Goal: Information Seeking & Learning: Learn about a topic

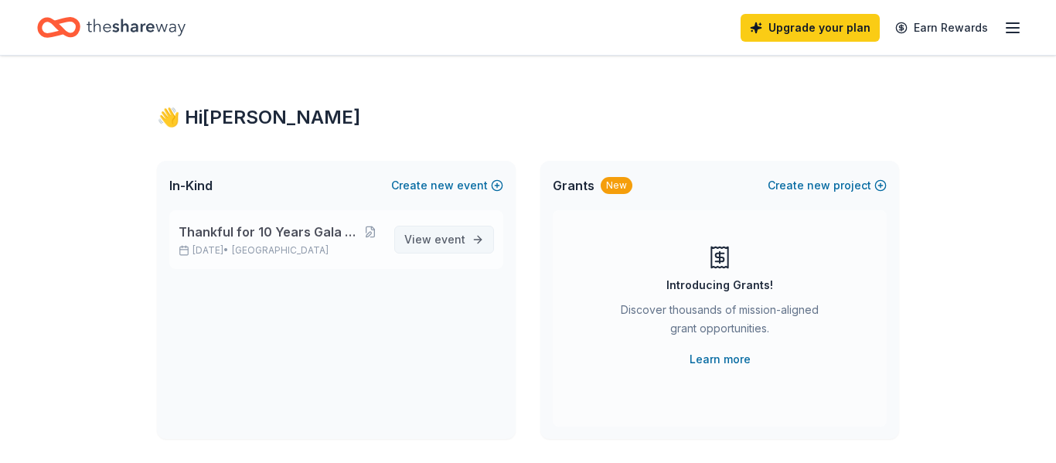
click at [443, 247] on span "View event" at bounding box center [434, 239] width 61 height 19
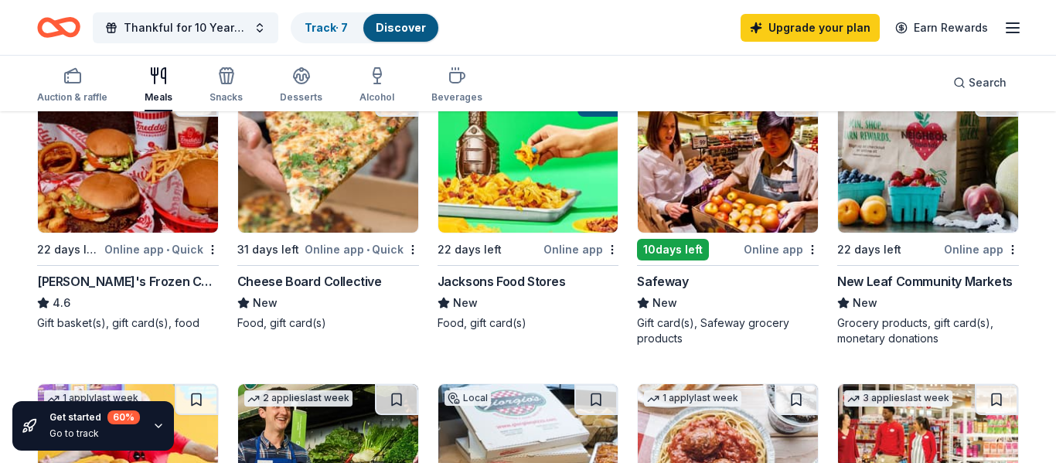
scroll to position [510, 0]
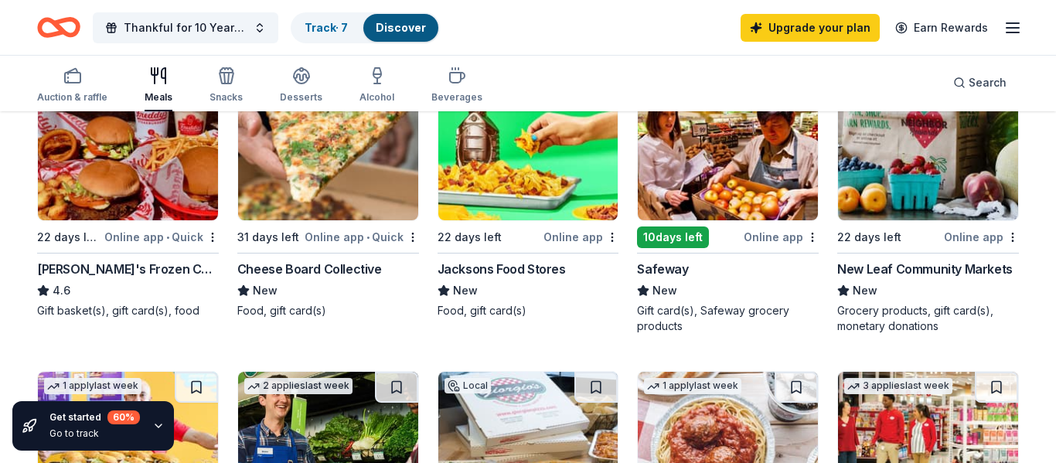
click at [714, 183] on img at bounding box center [728, 146] width 180 height 147
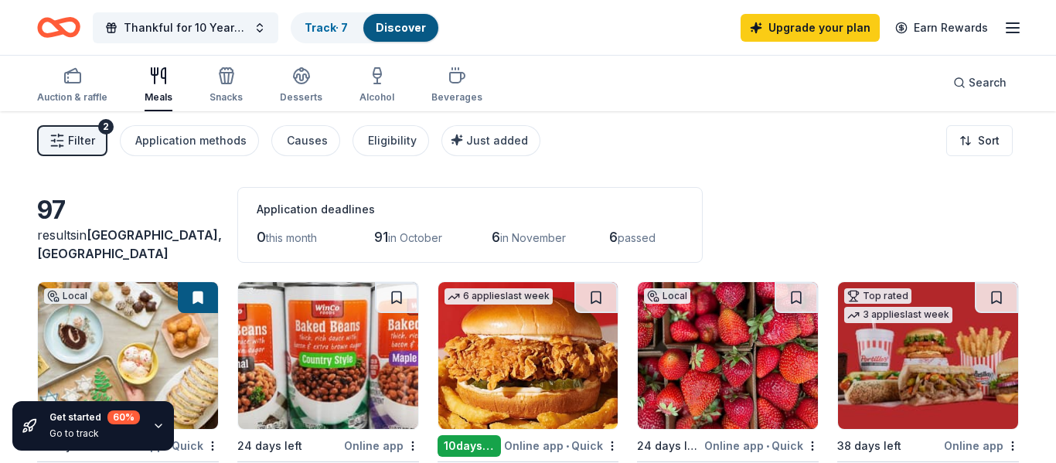
scroll to position [0, 0]
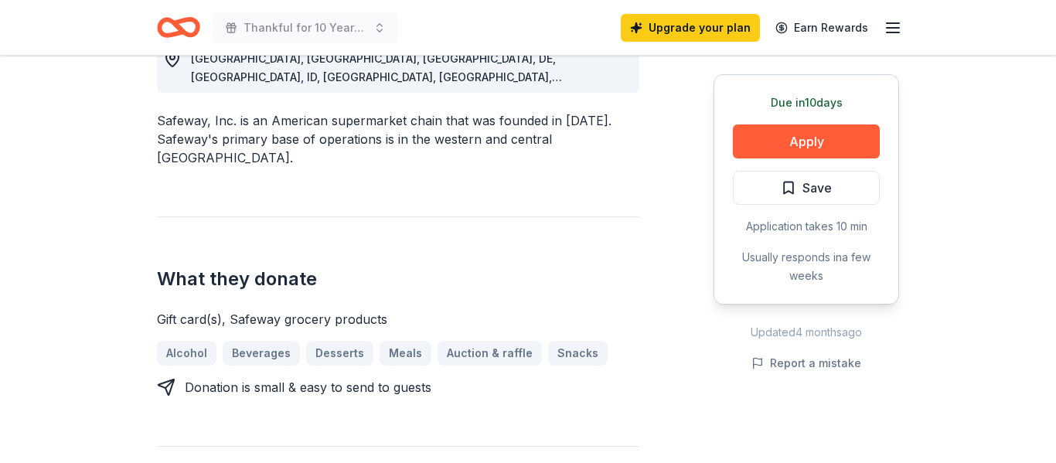
scroll to position [519, 0]
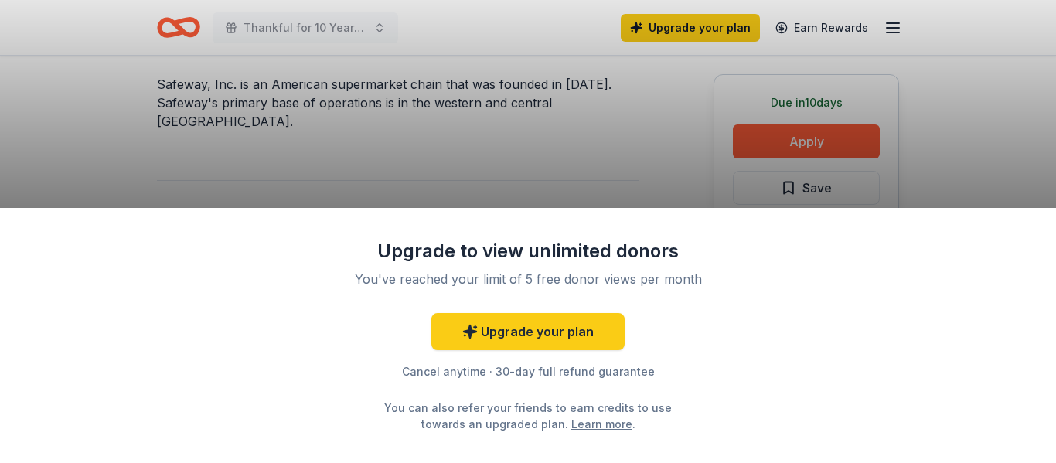
click at [568, 144] on div "Upgrade to view unlimited donors You've reached your limit of 5 free donor view…" at bounding box center [528, 231] width 1056 height 463
click at [510, 84] on div "Upgrade to view unlimited donors You've reached your limit of 5 free donor view…" at bounding box center [528, 231] width 1056 height 463
